Goal: Task Accomplishment & Management: Use online tool/utility

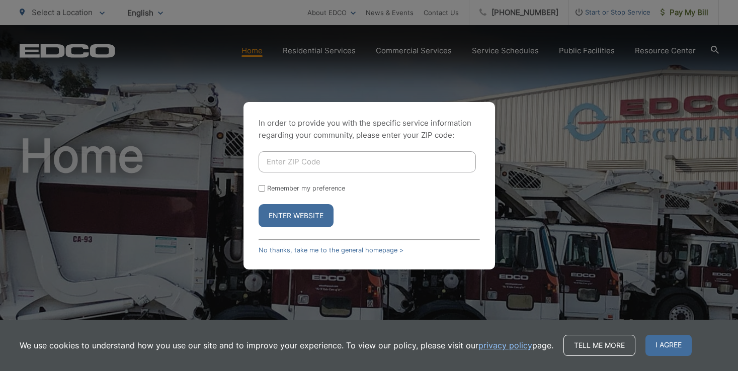
click at [295, 157] on input "Enter ZIP Code" at bounding box center [366, 161] width 217 height 21
type input "92028"
click at [261, 188] on input "Remember my preference" at bounding box center [261, 188] width 7 height 7
checkbox input "true"
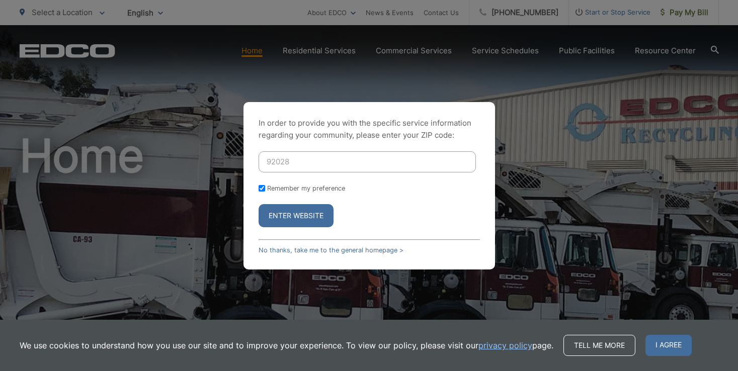
click at [285, 214] on button "Enter Website" at bounding box center [295, 215] width 75 height 23
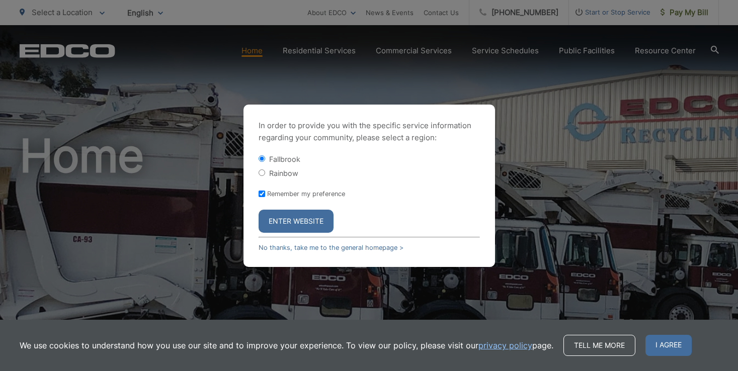
click at [304, 221] on button "Enter Website" at bounding box center [295, 221] width 75 height 23
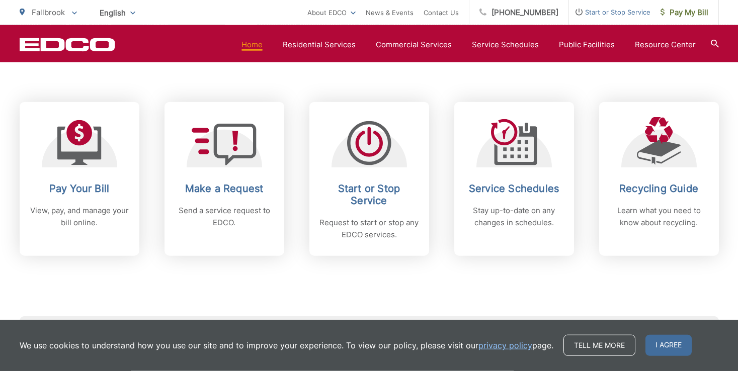
scroll to position [422, 0]
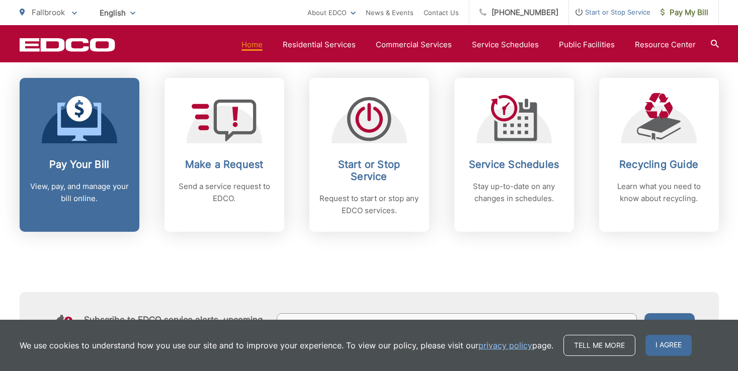
click at [87, 138] on icon at bounding box center [79, 118] width 44 height 45
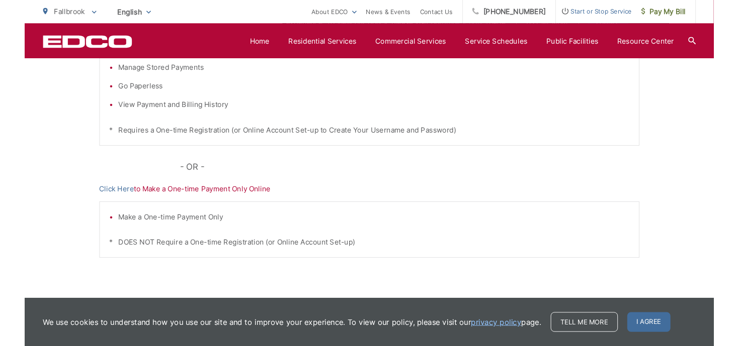
scroll to position [302, 0]
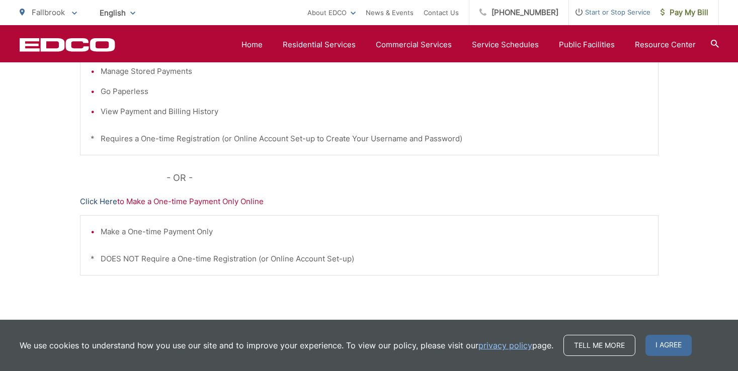
click at [101, 201] on link "Click Here" at bounding box center [98, 202] width 37 height 12
